Goal: Navigation & Orientation: Find specific page/section

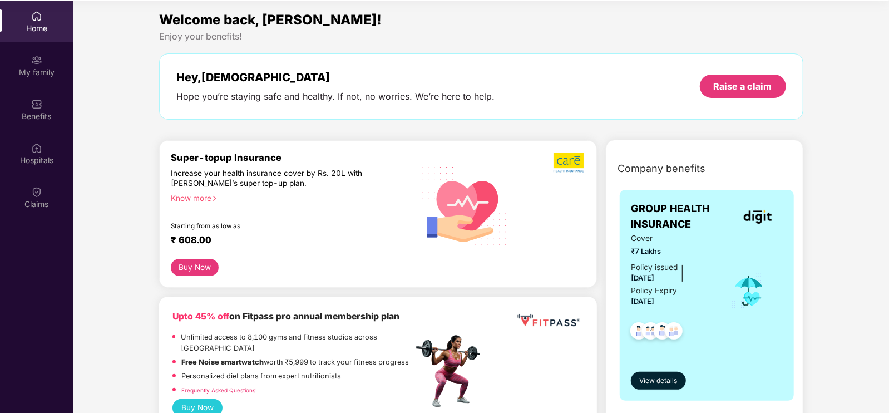
click at [33, 15] on img at bounding box center [36, 16] width 11 height 11
click at [385, 63] on div "Hey, [PERSON_NAME] you’re staying safe and healthy. If not, no worries. We’re h…" at bounding box center [481, 86] width 644 height 66
click at [204, 36] on div "Enjoy your benefits!" at bounding box center [481, 37] width 644 height 12
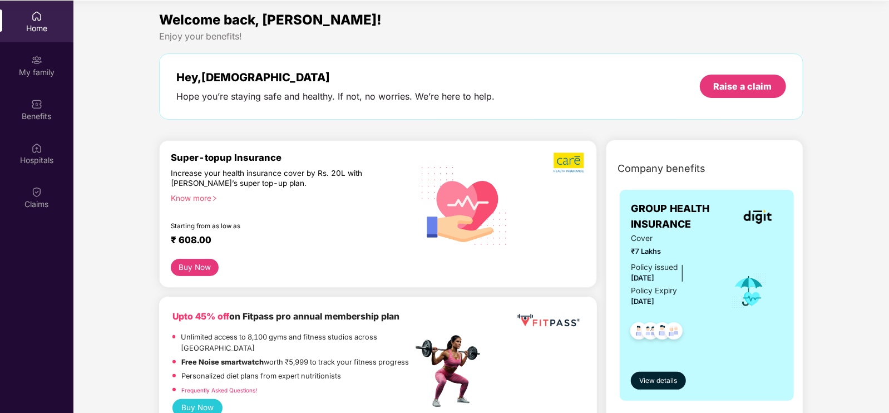
click at [213, 24] on span "Welcome back, [PERSON_NAME]!" at bounding box center [270, 20] width 223 height 16
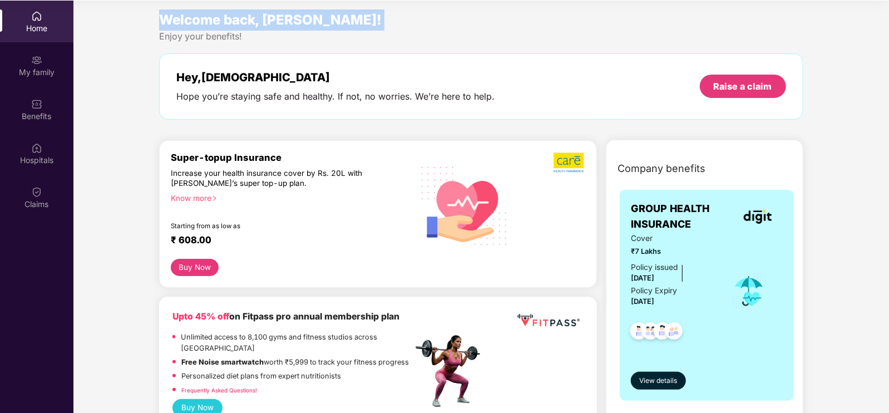
click at [213, 24] on span "Welcome back, [PERSON_NAME]!" at bounding box center [270, 20] width 223 height 16
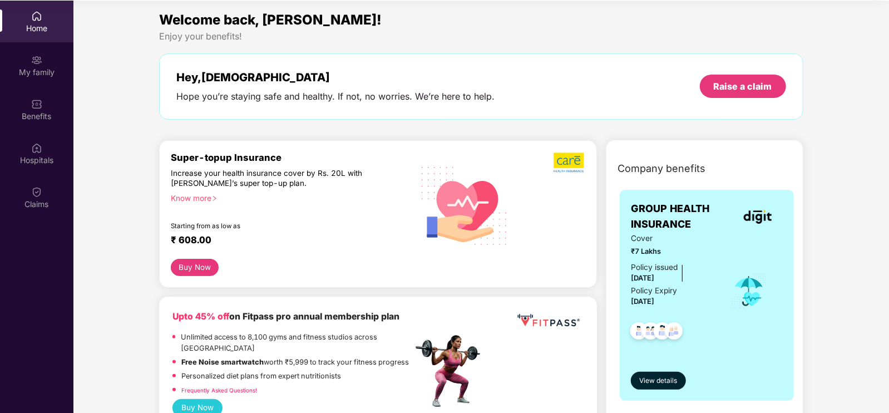
click at [200, 37] on div "Enjoy your benefits!" at bounding box center [481, 37] width 644 height 12
click at [226, 18] on span "Welcome back, [PERSON_NAME]!" at bounding box center [270, 20] width 223 height 16
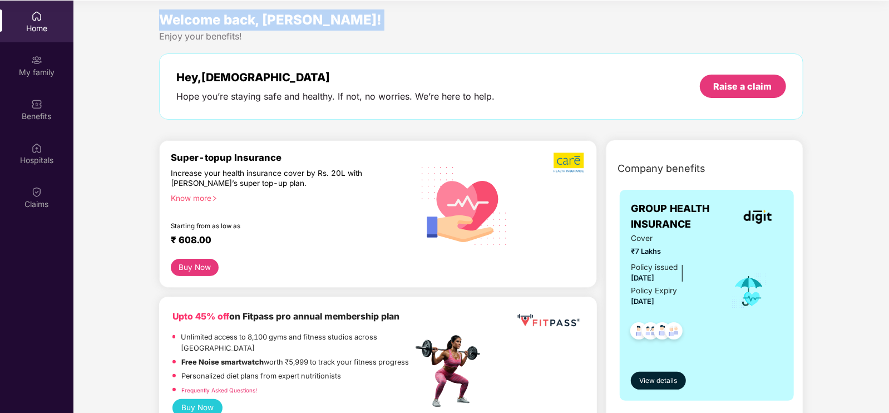
click at [226, 18] on span "Welcome back, [PERSON_NAME]!" at bounding box center [270, 20] width 223 height 16
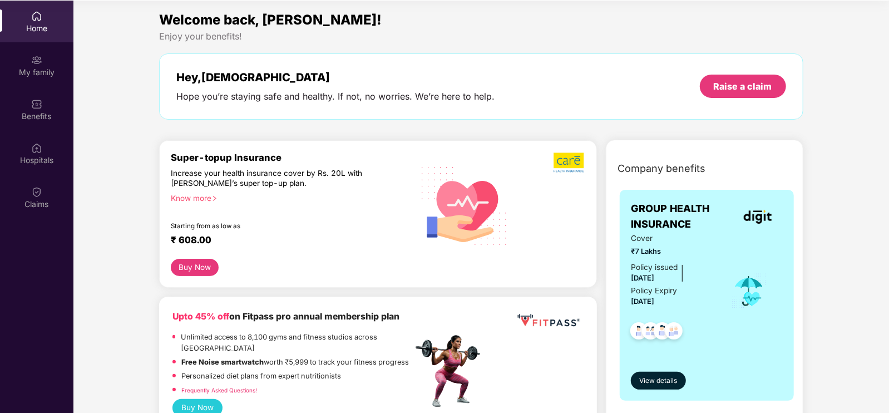
click at [200, 92] on div "Hope you’re staying safe and healthy. If not, no worries. We’re here to help." at bounding box center [335, 97] width 318 height 12
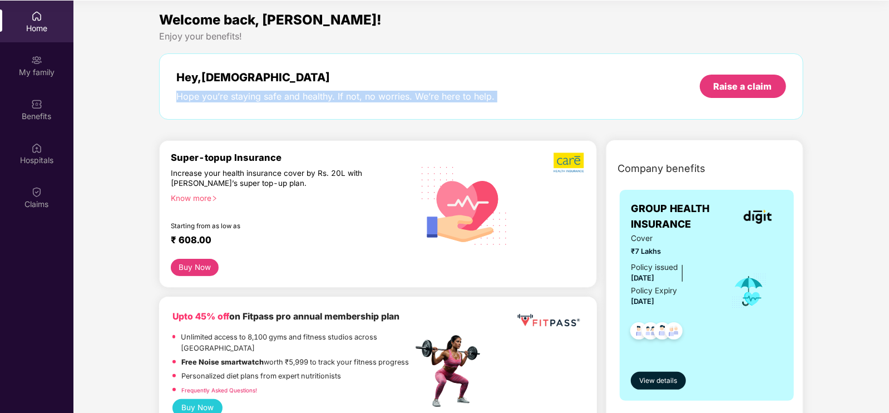
click at [200, 92] on div "Hope you’re staying safe and healthy. If not, no worries. We’re here to help." at bounding box center [335, 97] width 318 height 12
